Goal: Task Accomplishment & Management: Manage account settings

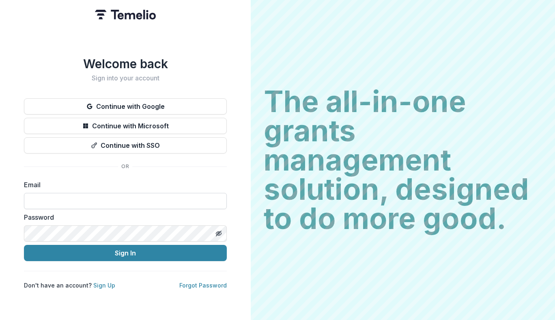
click at [183, 199] on input at bounding box center [125, 201] width 203 height 16
type input "**********"
click at [158, 213] on label "Password" at bounding box center [123, 217] width 198 height 10
click at [24, 245] on button "Sign In" at bounding box center [125, 253] width 203 height 16
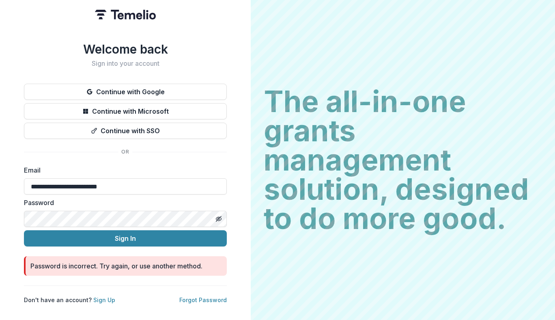
click at [24, 230] on button "Sign In" at bounding box center [125, 238] width 203 height 16
click at [208, 299] on link "Forgot Password" at bounding box center [202, 299] width 47 height 7
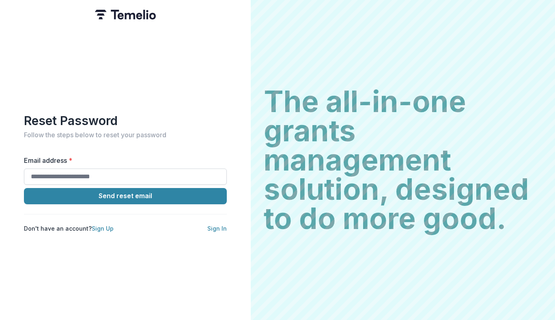
click at [116, 170] on input "Email address *" at bounding box center [125, 176] width 203 height 16
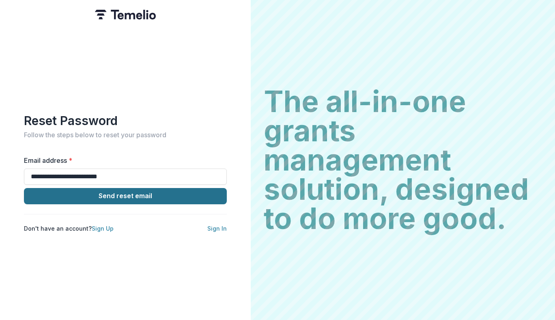
type input "**********"
click at [79, 192] on button "Send reset email" at bounding box center [125, 196] width 203 height 16
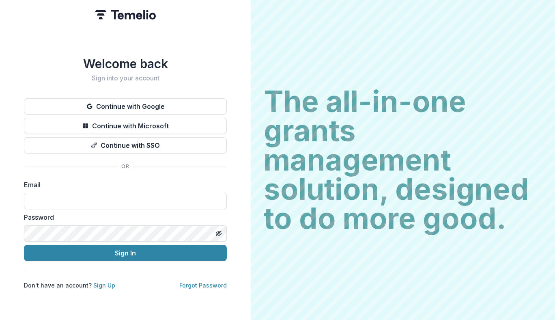
click at [48, 183] on label "Email" at bounding box center [123, 185] width 198 height 10
click at [41, 195] on input at bounding box center [125, 201] width 203 height 16
type input "**********"
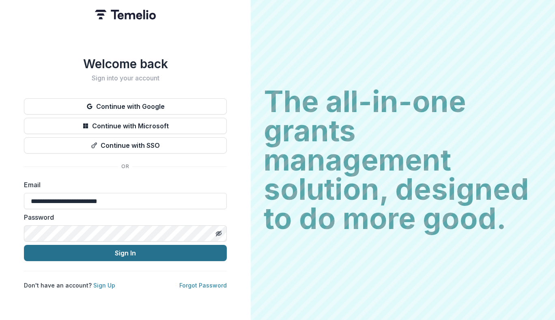
click at [126, 253] on button "Sign In" at bounding box center [125, 253] width 203 height 16
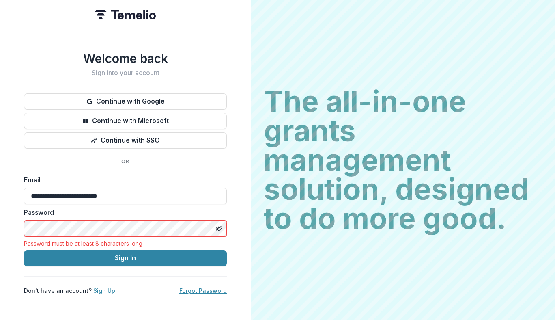
click at [210, 287] on link "Forgot Password" at bounding box center [202, 290] width 47 height 7
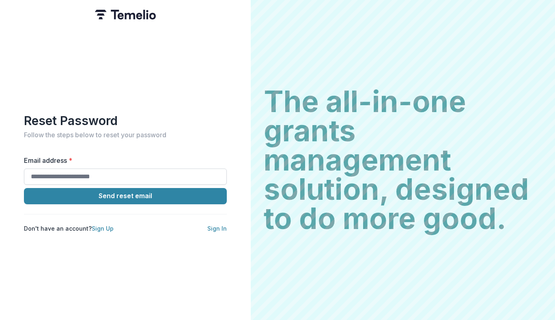
click at [100, 170] on input "Email address *" at bounding box center [125, 176] width 203 height 16
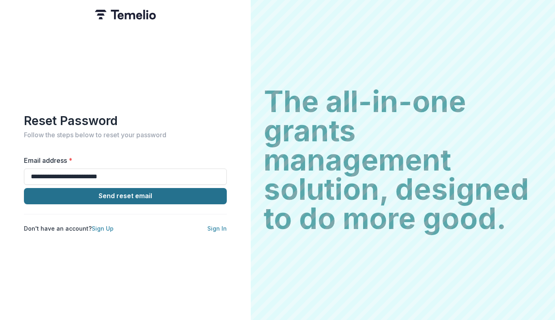
type input "**********"
click at [106, 197] on button "Send reset email" at bounding box center [125, 196] width 203 height 16
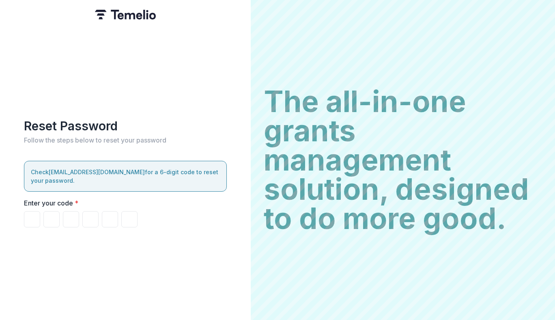
type input "*"
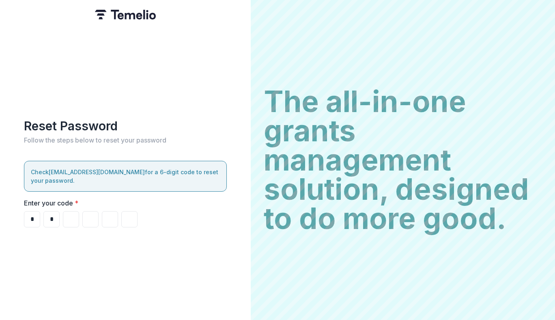
type input "*"
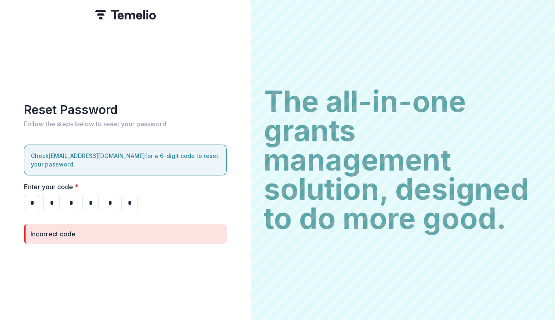
click at [40, 195] on input "*" at bounding box center [32, 203] width 16 height 16
type input "*"
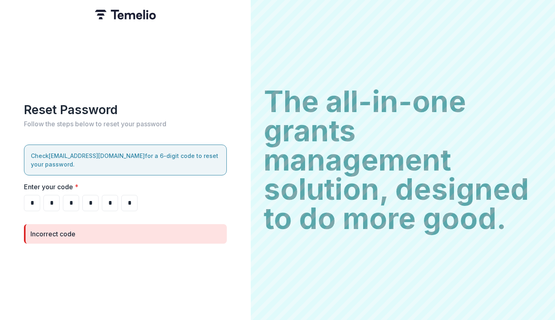
type input "*"
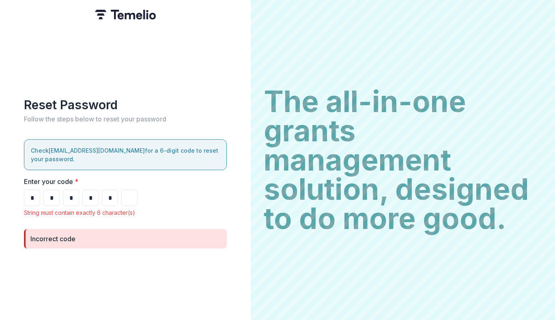
type input "*"
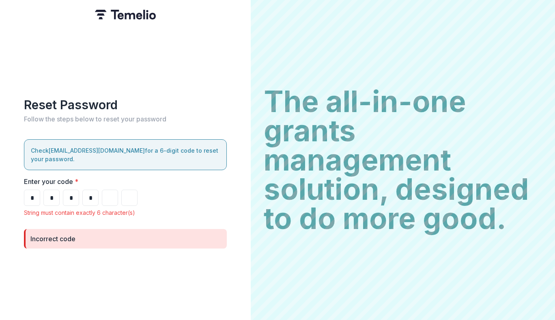
type input "*"
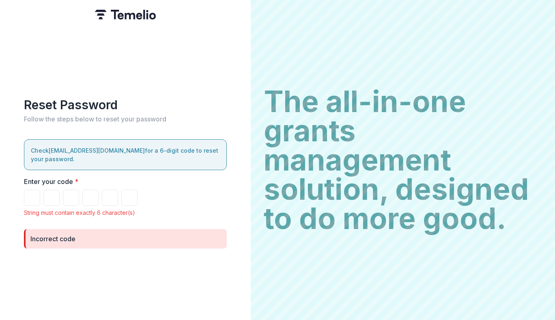
click at [102, 242] on div "Incorrect code" at bounding box center [125, 238] width 203 height 19
paste input "*"
type input "*"
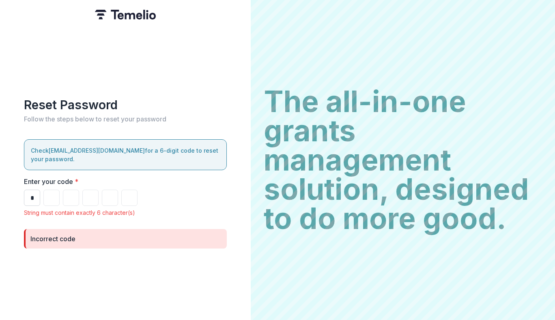
type input "*"
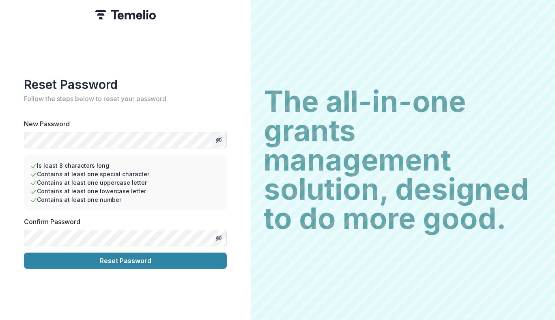
click at [218, 141] on button "Toggle password visibility" at bounding box center [218, 139] width 13 height 13
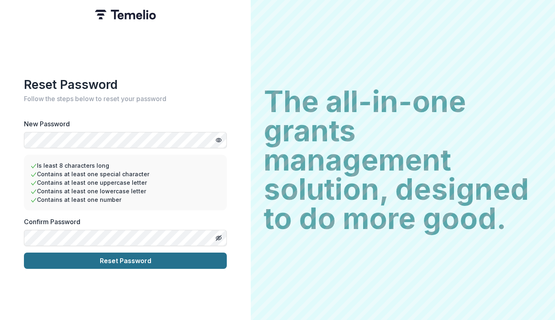
click at [177, 263] on button "Reset Password" at bounding box center [125, 260] width 203 height 16
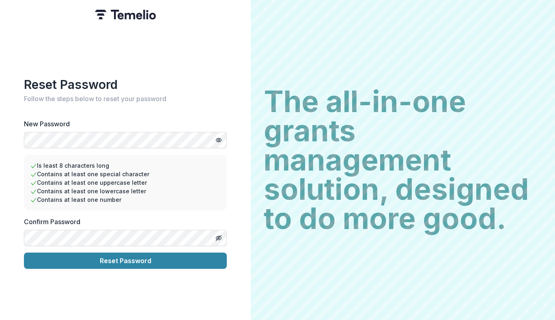
click at [24, 252] on button "Reset Password" at bounding box center [125, 260] width 203 height 16
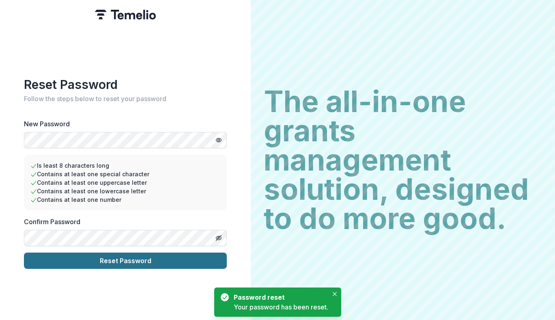
click at [122, 261] on button "Reset Password" at bounding box center [125, 260] width 203 height 16
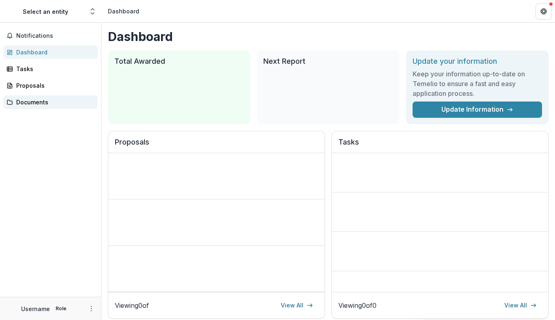
click at [31, 102] on div "Documents" at bounding box center [53, 102] width 75 height 9
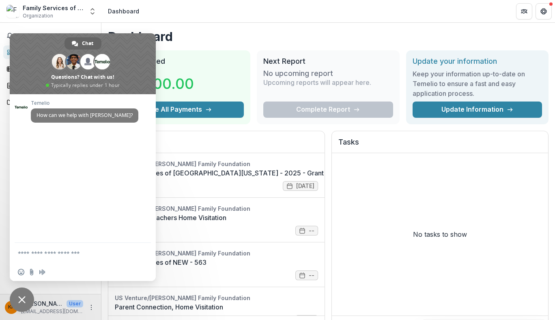
click at [313, 112] on div "Complete Report" at bounding box center [327, 109] width 129 height 16
click at [258, 30] on h1 "Dashboard" at bounding box center [328, 36] width 440 height 15
click at [28, 297] on span "Close chat" at bounding box center [22, 299] width 24 height 24
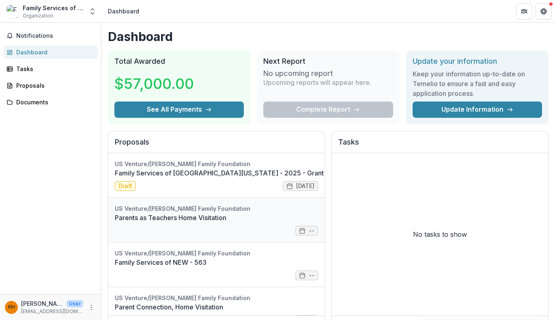
click at [187, 218] on link "Parents as Teachers Home Visitation" at bounding box center [216, 218] width 203 height 10
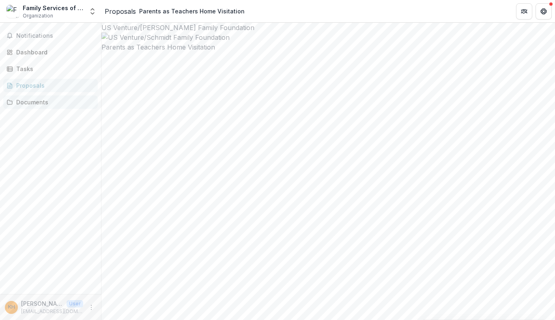
click at [33, 102] on div "Documents" at bounding box center [53, 102] width 75 height 9
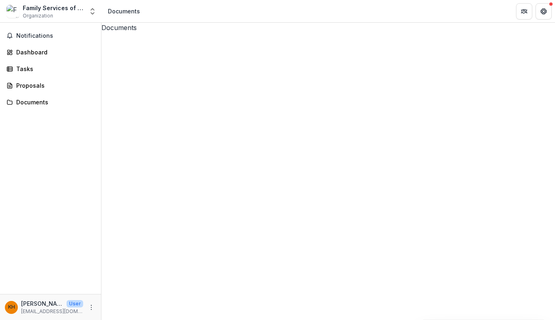
click at [247, 51] on div "Family Services of [GEOGRAPHIC_DATA][US_STATE] - 2025 - Grant Application" at bounding box center [327, 271] width 453 height 479
click at [10, 69] on icon at bounding box center [9, 69] width 6 height 6
click at [26, 44] on div "Notifications Dashboard Tasks Proposals Documents" at bounding box center [50, 158] width 101 height 271
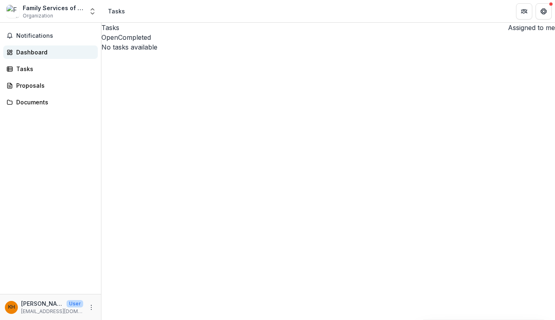
click at [28, 50] on div "Dashboard" at bounding box center [53, 52] width 75 height 9
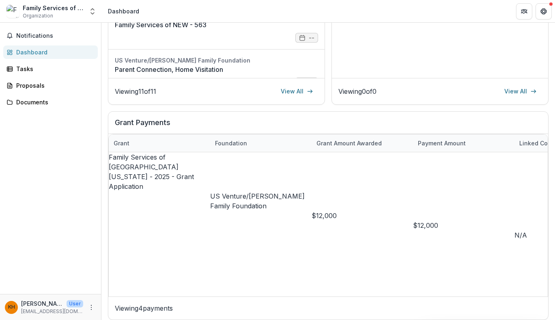
drag, startPoint x: 311, startPoint y: 293, endPoint x: 103, endPoint y: 292, distance: 207.7
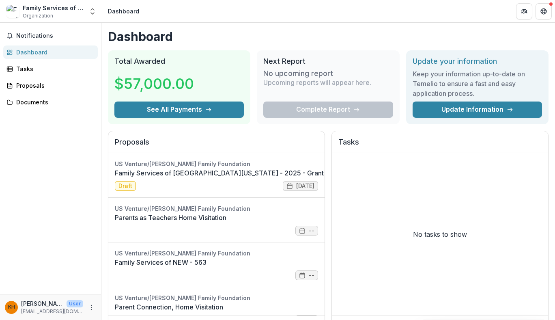
click at [302, 75] on h3 "No upcoming report" at bounding box center [298, 73] width 70 height 9
click at [301, 63] on h2 "Next Report" at bounding box center [327, 61] width 129 height 9
click at [216, 213] on link "Parents as Teachers Home Visitation" at bounding box center [216, 218] width 203 height 10
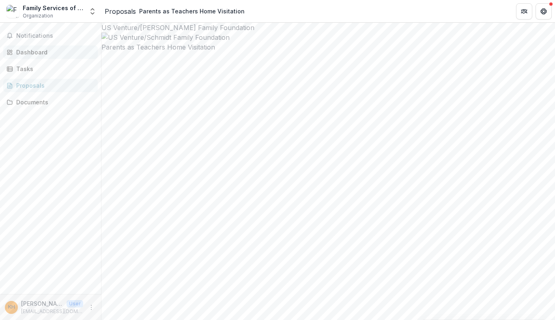
click at [26, 48] on link "Dashboard" at bounding box center [50, 51] width 95 height 13
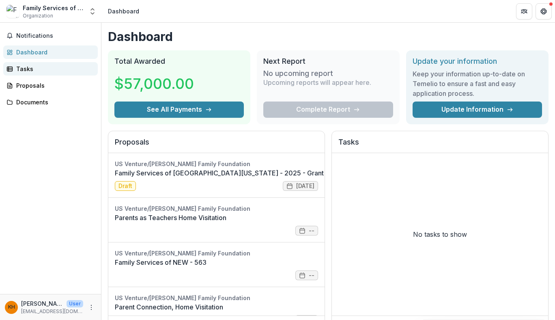
click at [26, 66] on div "Tasks" at bounding box center [53, 68] width 75 height 9
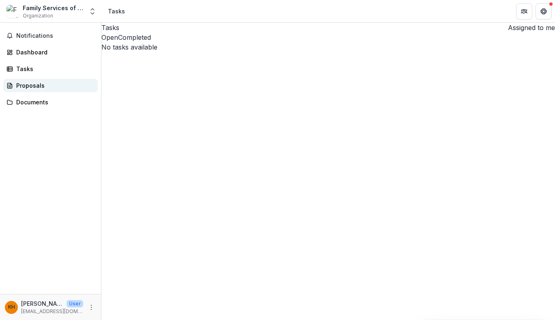
click at [24, 82] on div "Proposals" at bounding box center [53, 85] width 75 height 9
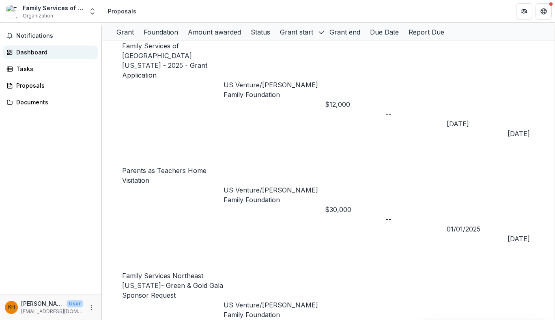
click at [31, 52] on div "Dashboard" at bounding box center [53, 52] width 75 height 9
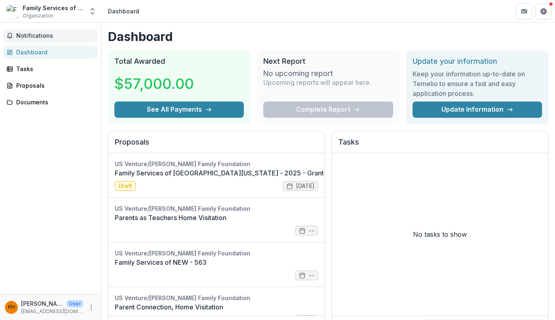
click at [51, 37] on span "Notifications" at bounding box center [55, 35] width 78 height 7
click at [76, 13] on div "Family Services of [GEOGRAPHIC_DATA][US_STATE] Organization" at bounding box center [53, 12] width 61 height 16
click at [94, 8] on icon "Open entity switcher" at bounding box center [92, 11] width 8 height 8
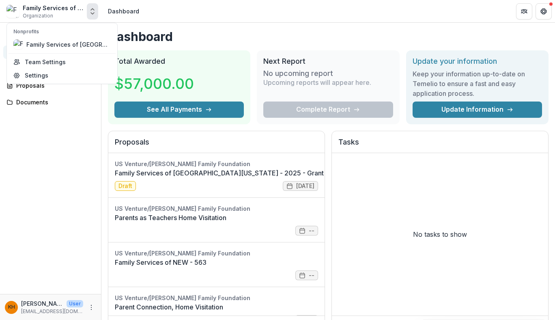
click at [150, 9] on header "Dashboard" at bounding box center [327, 11] width 453 height 22
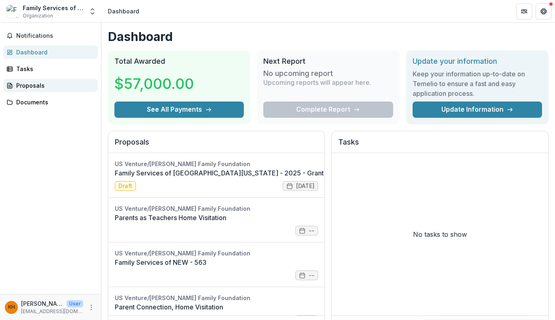
click at [25, 82] on div "Proposals" at bounding box center [53, 85] width 75 height 9
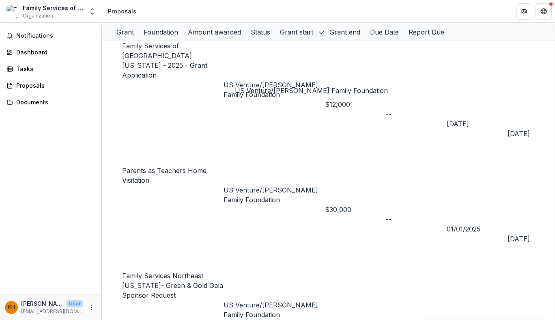
click at [288, 185] on p "US Venture/[PERSON_NAME] Family Foundation" at bounding box center [273, 194] width 101 height 19
click at [238, 185] on p "US Venture/[PERSON_NAME] Family Foundation" at bounding box center [273, 194] width 101 height 19
click at [201, 166] on link "Parents as Teachers Home Visitation" at bounding box center [164, 175] width 84 height 18
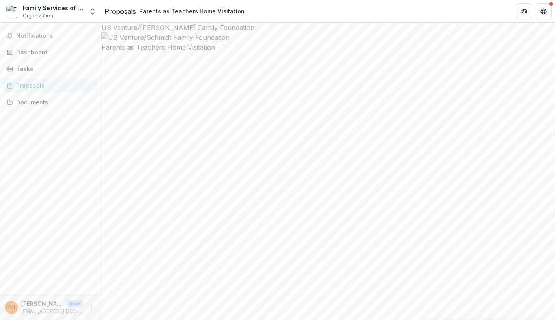
click at [30, 101] on div "Documents" at bounding box center [53, 102] width 75 height 9
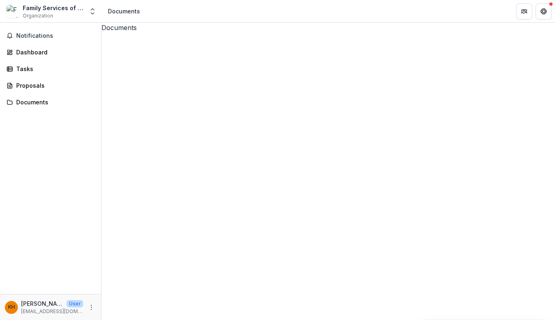
click at [34, 33] on span "Notifications" at bounding box center [55, 35] width 78 height 7
click at [32, 50] on div "Dashboard" at bounding box center [53, 52] width 75 height 9
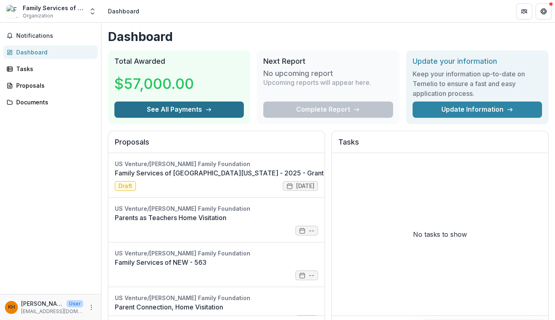
click at [200, 105] on button "See All Payments" at bounding box center [178, 109] width 129 height 16
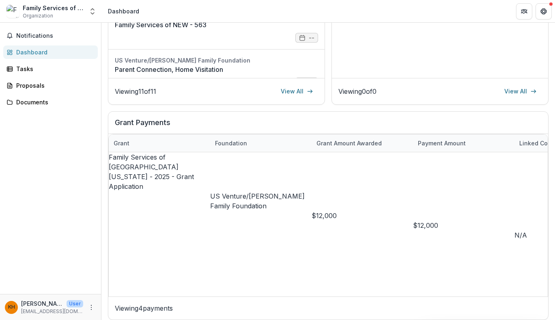
scroll to position [237, 0]
click at [257, 316] on p "US Venture/[PERSON_NAME] Family Foundation" at bounding box center [260, 325] width 101 height 19
click at [184, 296] on div "Parents as Teachers Home Visitation" at bounding box center [159, 305] width 101 height 19
